Goal: Task Accomplishment & Management: Manage account settings

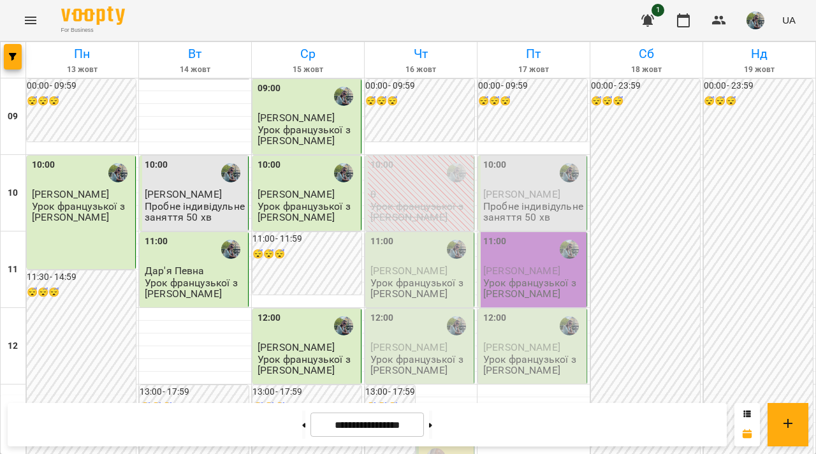
scroll to position [644, 0]
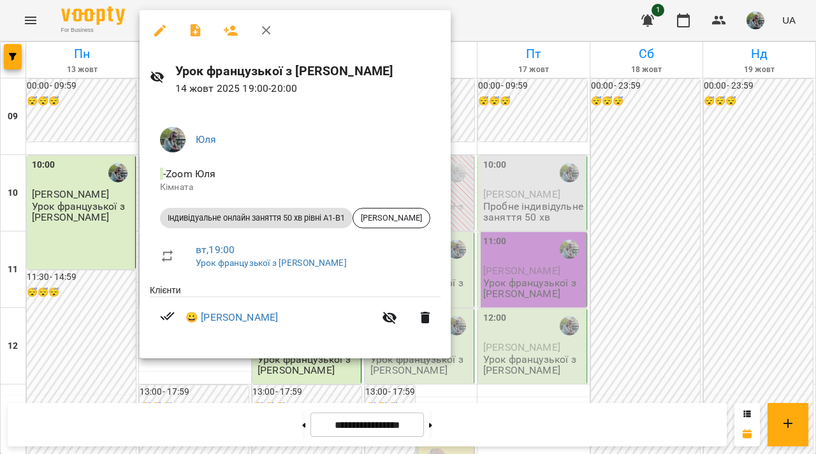
click at [159, 38] on button "button" at bounding box center [160, 30] width 31 height 31
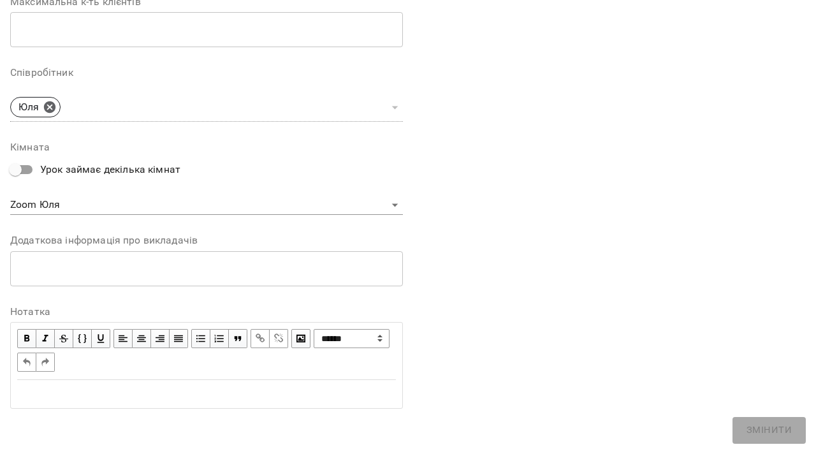
scroll to position [294, 0]
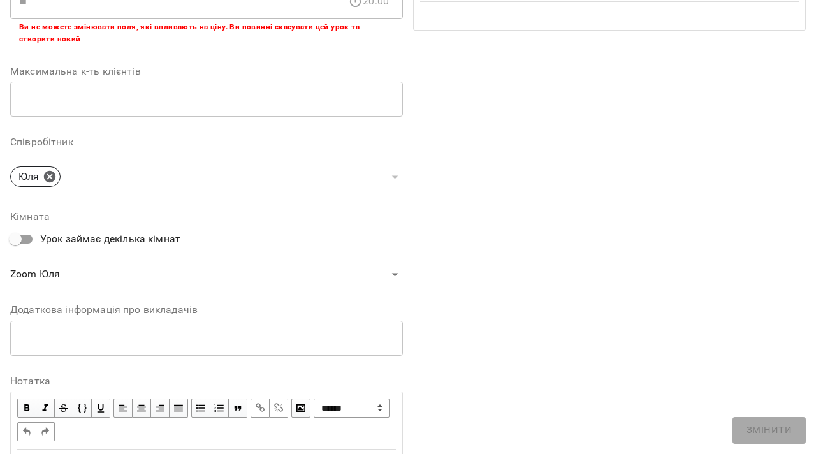
click at [131, 327] on div "* ​" at bounding box center [206, 338] width 393 height 36
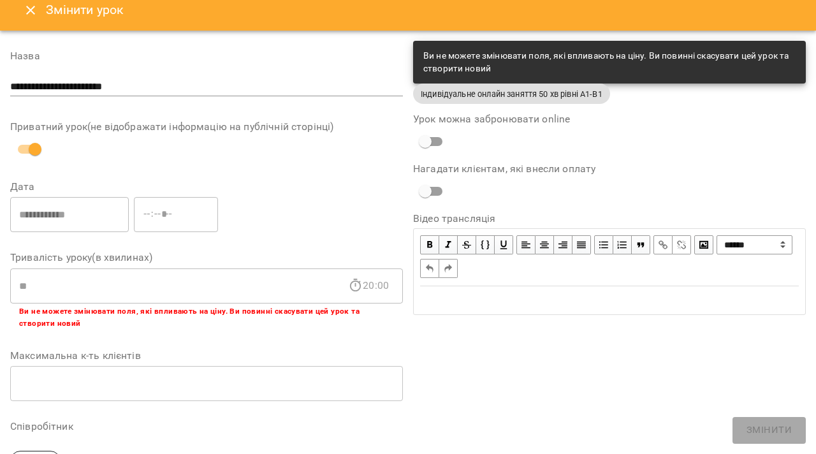
scroll to position [0, 0]
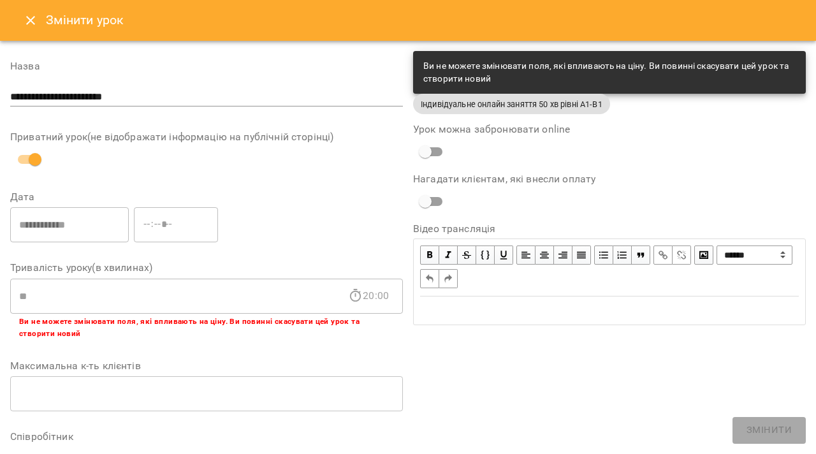
click at [264, 205] on div "**********" at bounding box center [207, 225] width 398 height 41
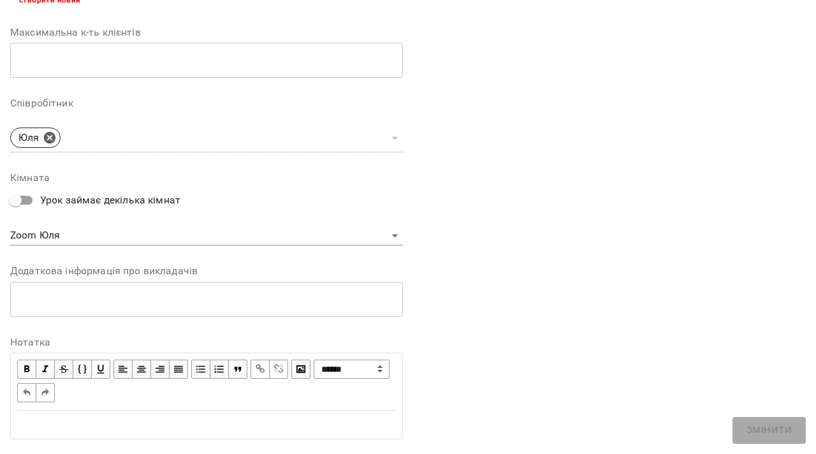
scroll to position [364, 0]
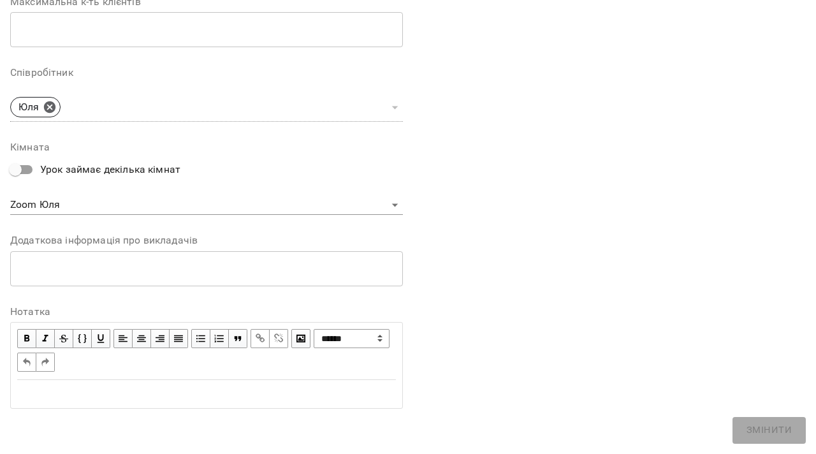
click at [206, 273] on textarea at bounding box center [206, 269] width 375 height 12
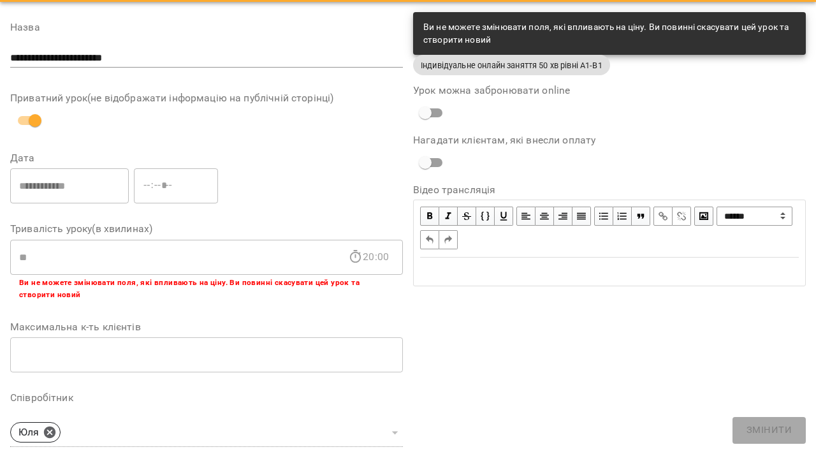
scroll to position [0, 0]
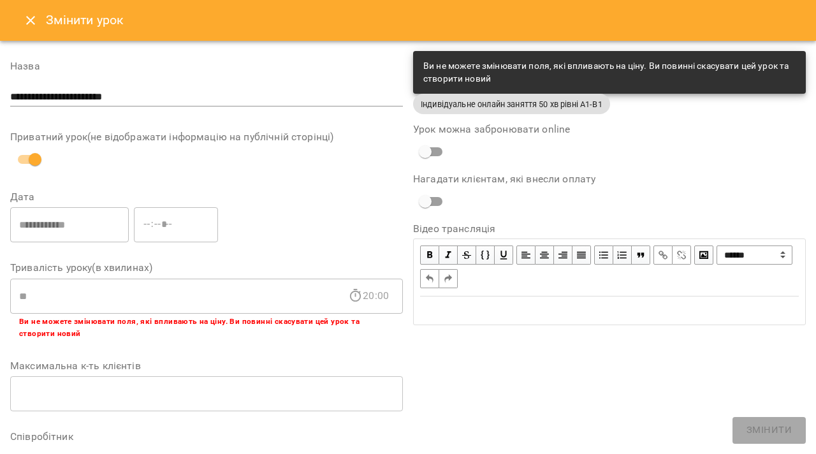
click at [501, 380] on div "**********" at bounding box center [609, 417] width 403 height 742
click at [31, 18] on icon "Close" at bounding box center [30, 20] width 15 height 15
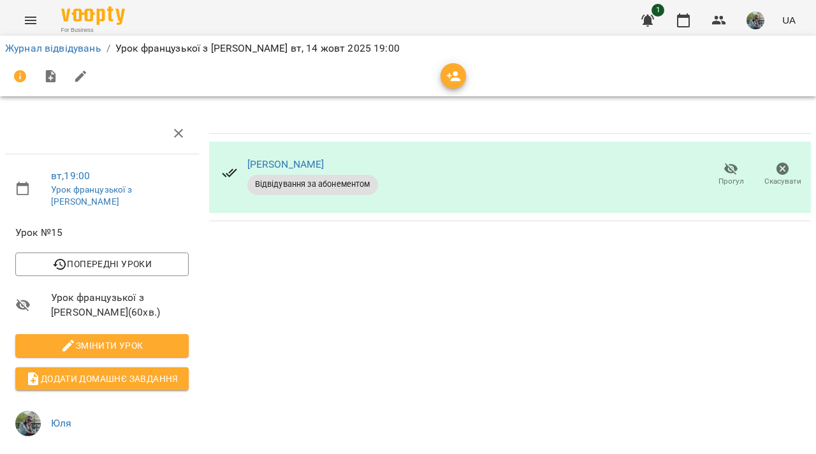
click at [519, 184] on div "[PERSON_NAME] Відвідування за абонементом Прогул Скасувати" at bounding box center [510, 176] width 602 height 71
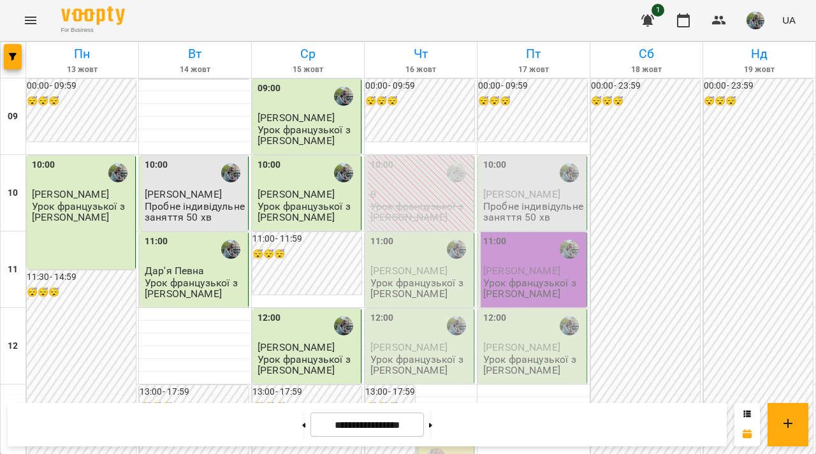
click at [409, 268] on span "[PERSON_NAME]" at bounding box center [408, 270] width 77 height 12
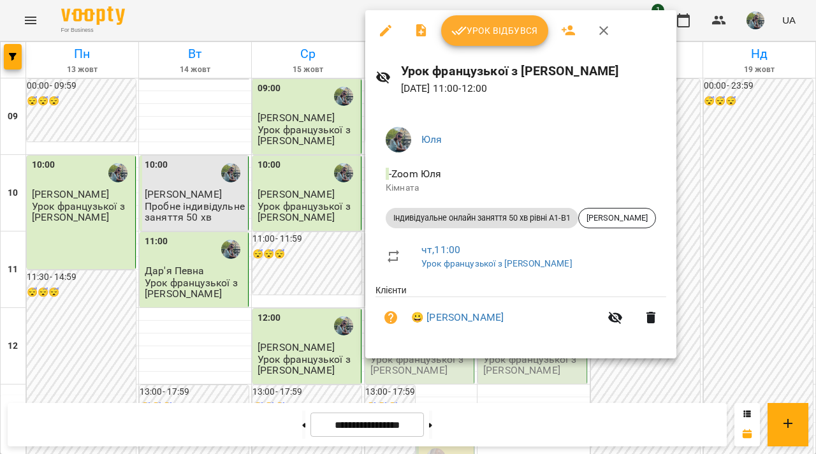
click at [423, 32] on icon "button" at bounding box center [420, 30] width 10 height 13
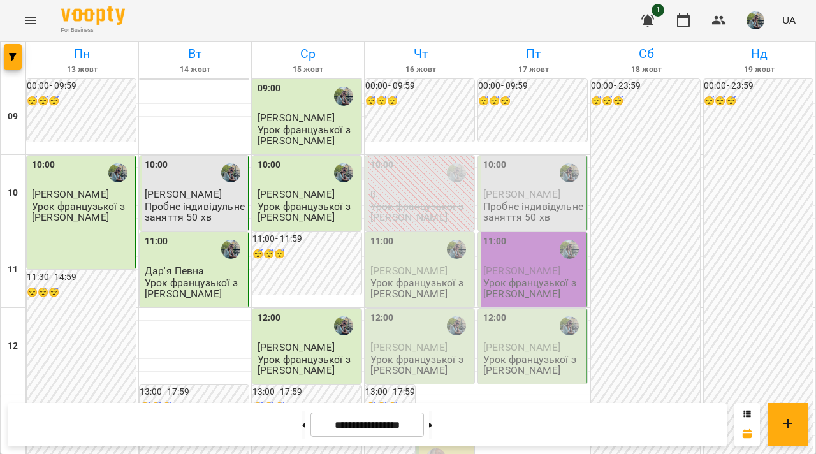
scroll to position [669, 0]
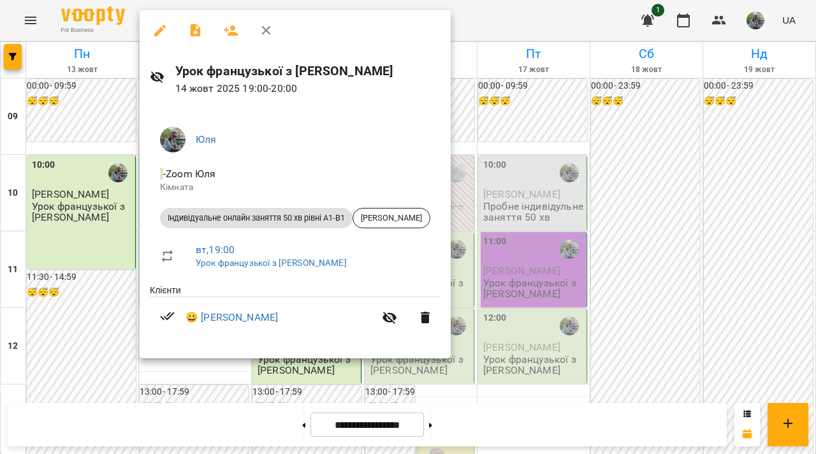
click at [202, 31] on icon "button" at bounding box center [195, 30] width 15 height 15
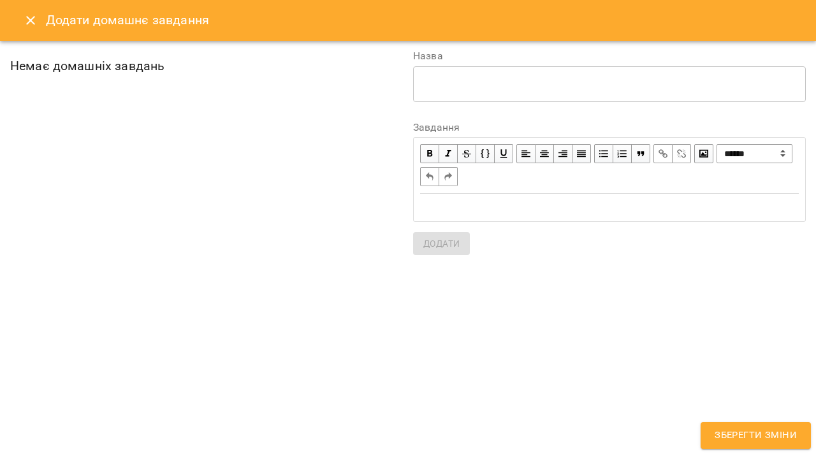
click at [136, 104] on div "Немає домашніх завдань" at bounding box center [206, 153] width 393 height 204
click at [445, 83] on textarea at bounding box center [609, 84] width 375 height 12
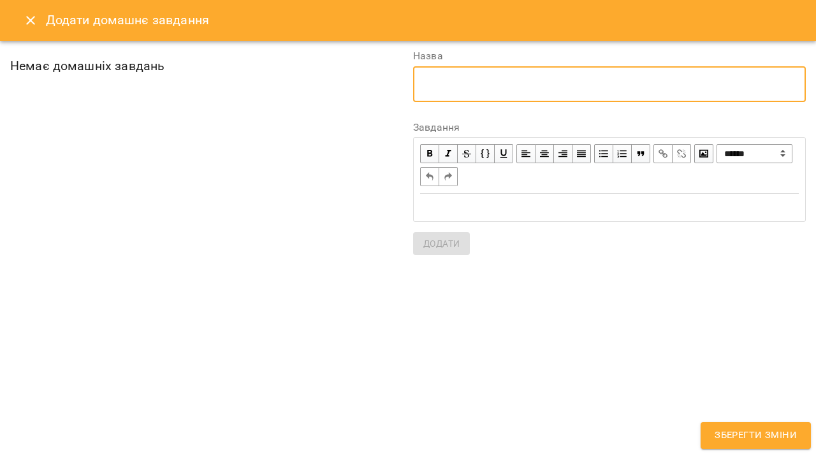
click at [232, 175] on div "Немає домашніх завдань" at bounding box center [206, 153] width 393 height 204
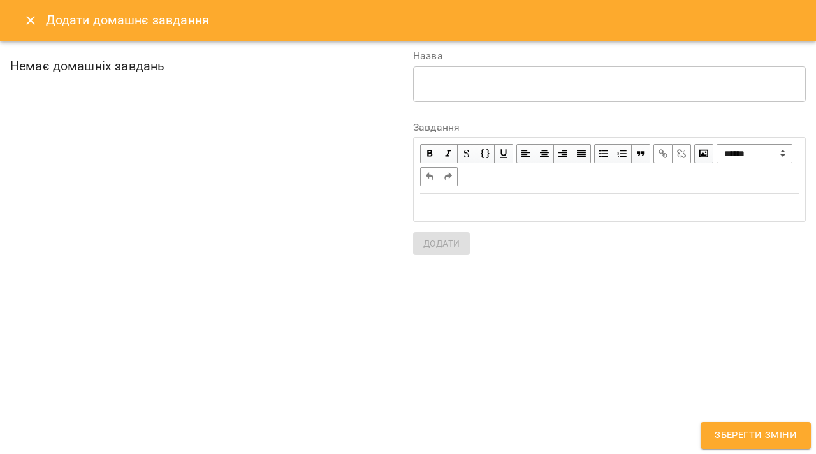
click at [102, 43] on div "**********" at bounding box center [408, 153] width 816 height 224
click at [97, 27] on h6 "Додати домашнє завдання" at bounding box center [127, 20] width 163 height 20
click at [436, 220] on div "Edit text" at bounding box center [609, 207] width 390 height 26
click at [447, 86] on textarea at bounding box center [609, 84] width 375 height 12
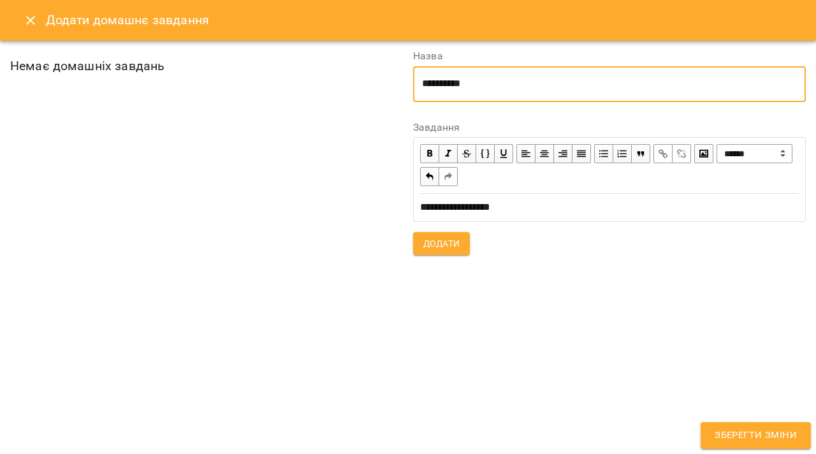
click at [450, 85] on textarea "**********" at bounding box center [609, 84] width 375 height 12
type textarea "**********"
click at [436, 254] on button "Додати" at bounding box center [441, 243] width 57 height 23
